Goal: Task Accomplishment & Management: Use online tool/utility

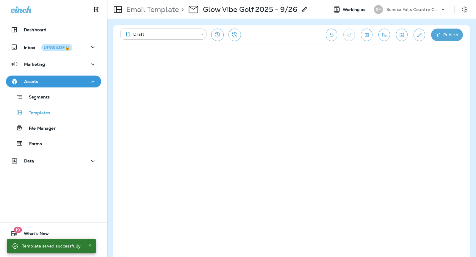
click at [440, 38] on button "Publish" at bounding box center [447, 35] width 32 height 13
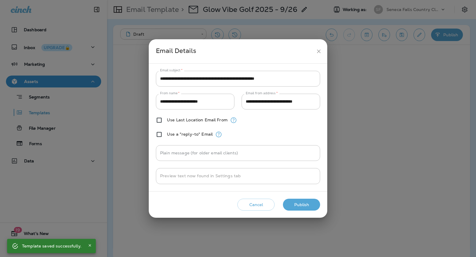
click at [305, 204] on button "Publish" at bounding box center [301, 205] width 37 height 12
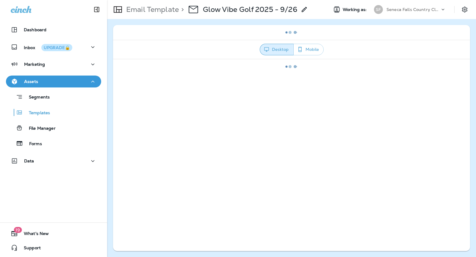
click at [395, 11] on p "Seneca Falls Country Club" at bounding box center [414, 9] width 54 height 5
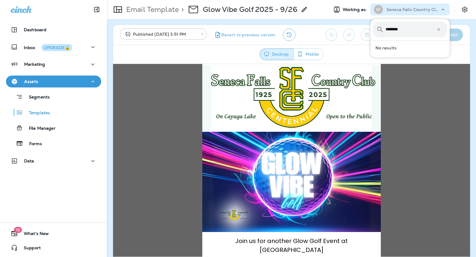
type input "*******"
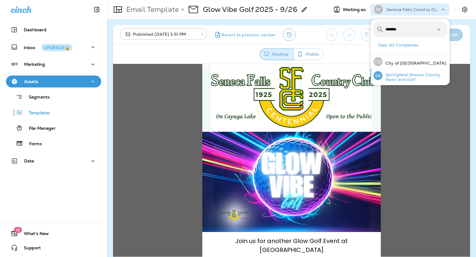
click at [416, 79] on p "Springfield Greene County Parks and Golf" at bounding box center [415, 77] width 65 height 10
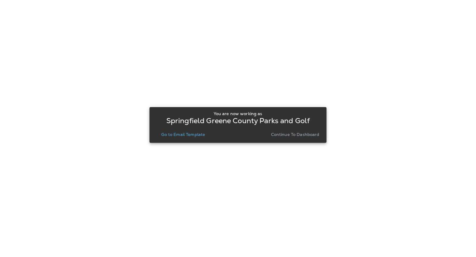
click at [298, 134] on p "Continue to Dashboard" at bounding box center [295, 134] width 49 height 5
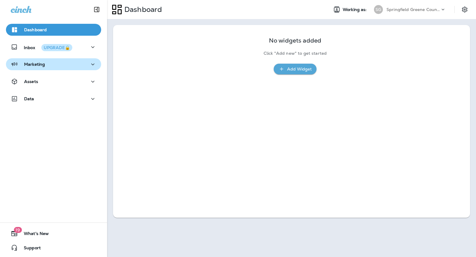
click at [51, 60] on button "Marketing" at bounding box center [53, 64] width 95 height 12
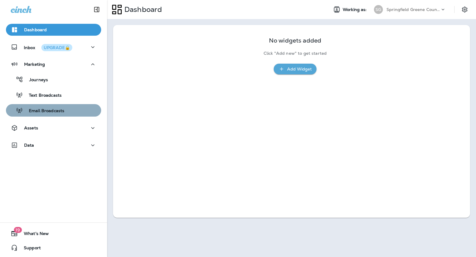
click at [59, 110] on p "Email Broadcasts" at bounding box center [43, 111] width 41 height 6
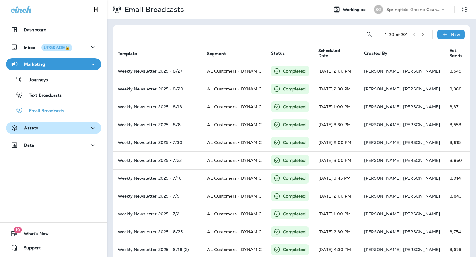
click at [51, 125] on div "Assets" at bounding box center [54, 127] width 86 height 7
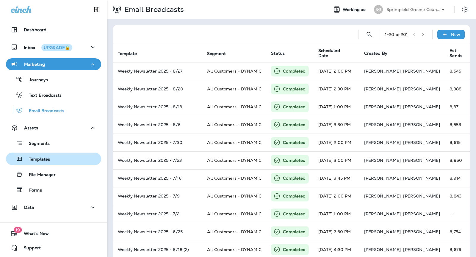
click at [51, 159] on div "Templates" at bounding box center [53, 158] width 90 height 9
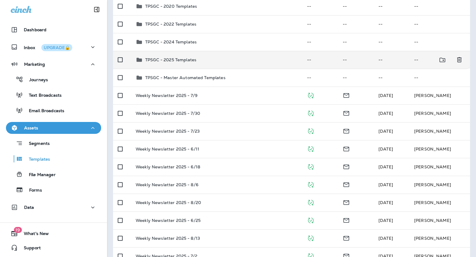
scroll to position [86, 0]
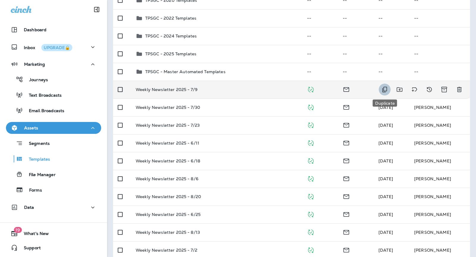
click at [382, 89] on icon "Duplicate" at bounding box center [384, 89] width 7 height 7
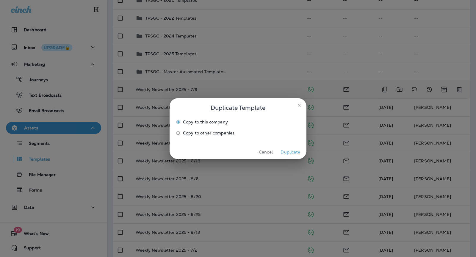
click at [299, 104] on icon "close" at bounding box center [299, 105] width 3 height 3
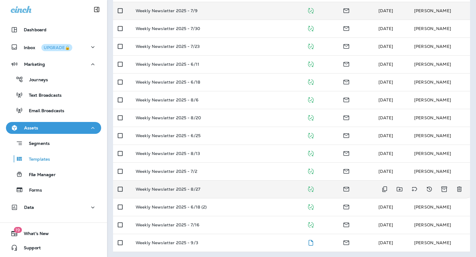
scroll to position [165, 0]
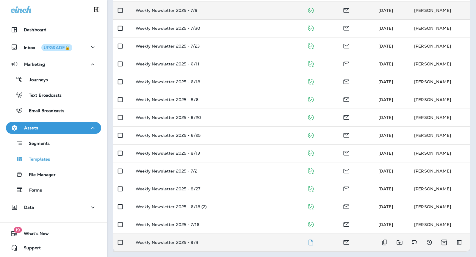
click at [265, 240] on div "Weekly Newsletter 2025 - 9/3" at bounding box center [217, 242] width 162 height 5
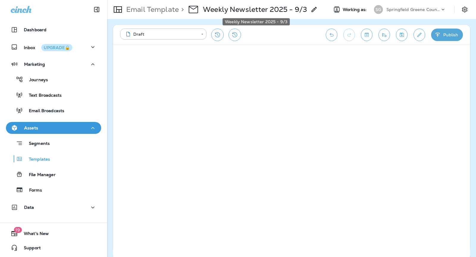
click at [295, 13] on p "Weekly Newsletter 2025 - 9/3" at bounding box center [255, 9] width 104 height 9
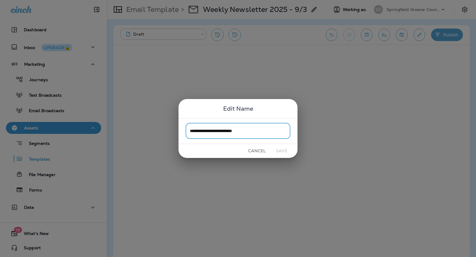
click at [257, 134] on input "**********" at bounding box center [238, 131] width 105 height 16
type input "**********"
click at [285, 153] on button "Save" at bounding box center [282, 150] width 22 height 9
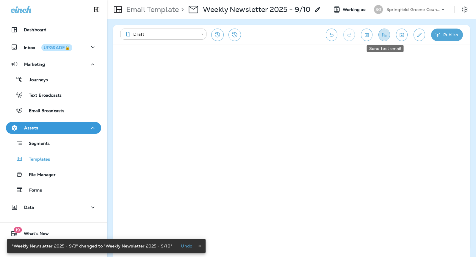
click at [381, 32] on button "Send test email" at bounding box center [385, 35] width 12 height 13
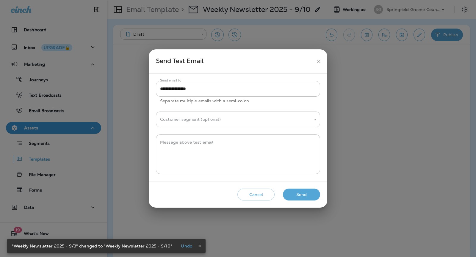
click at [295, 190] on button "Send" at bounding box center [301, 195] width 37 height 12
